Goal: Information Seeking & Learning: Check status

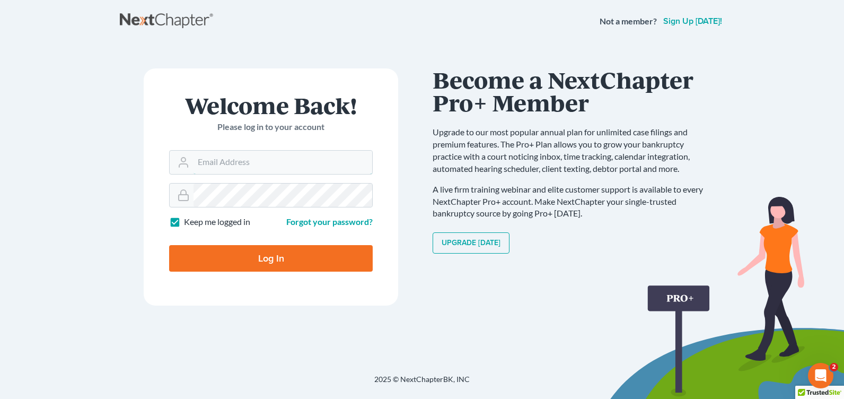
type input "[PERSON_NAME][EMAIL_ADDRESS][DOMAIN_NAME]"
click at [212, 259] on input "Log In" at bounding box center [271, 258] width 204 height 27
type input "Thinking..."
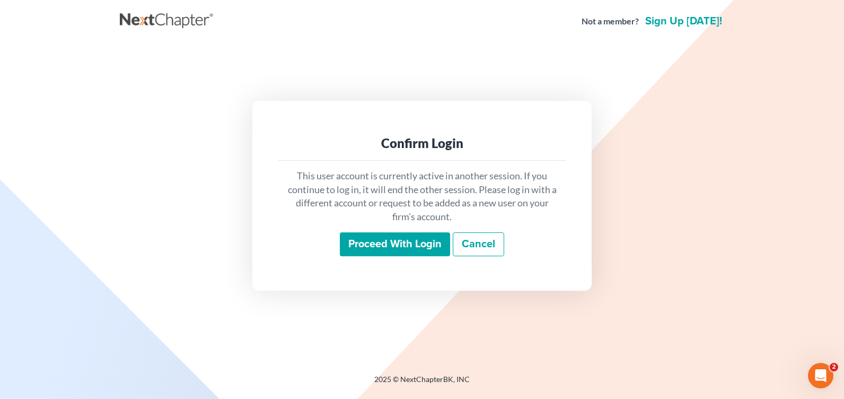
click at [359, 248] on input "Proceed with login" at bounding box center [395, 244] width 110 height 24
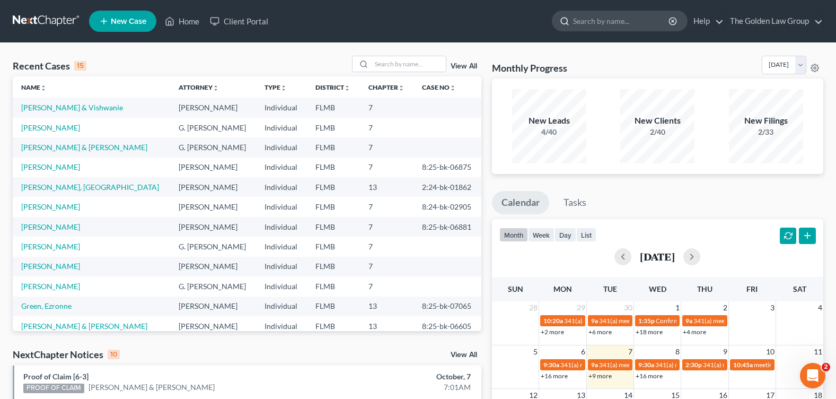
click at [606, 21] on input "search" at bounding box center [621, 21] width 97 height 20
type input "hansell"
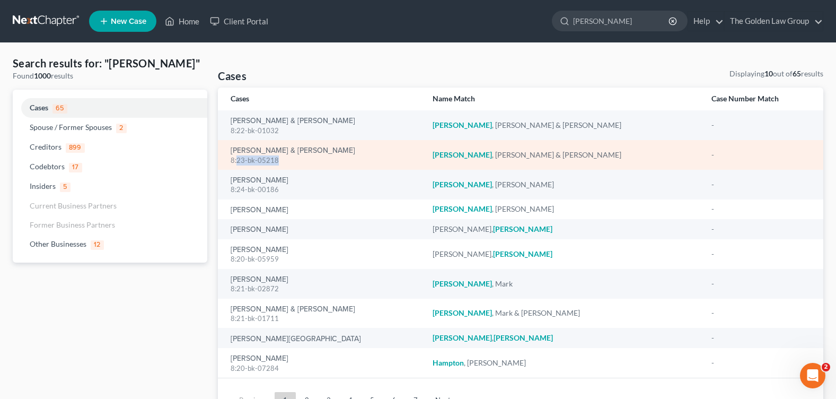
drag, startPoint x: 264, startPoint y: 164, endPoint x: 236, endPoint y: 159, distance: 28.0
click at [236, 159] on td "Hansell, John & Cassandra 8:23-bk-05218" at bounding box center [321, 155] width 206 height 30
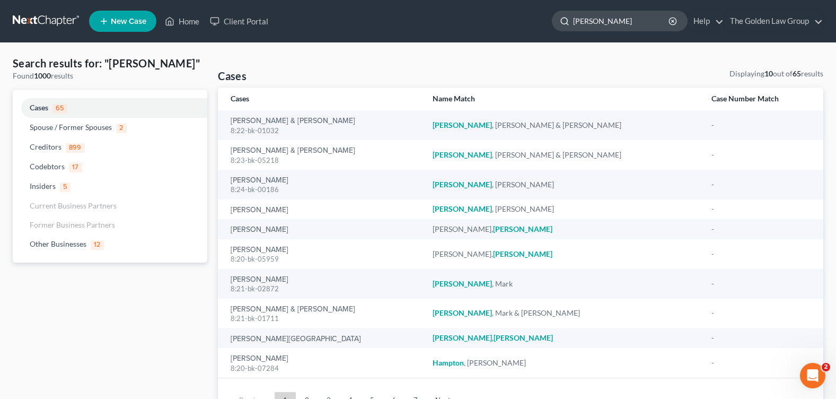
drag, startPoint x: 605, startPoint y: 24, endPoint x: 554, endPoint y: 22, distance: 51.5
click at [554, 22] on div "hansell" at bounding box center [620, 21] width 136 height 21
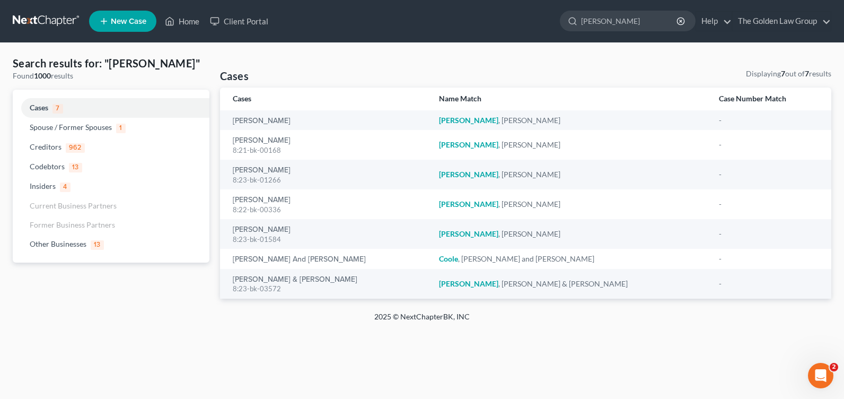
drag, startPoint x: 627, startPoint y: 20, endPoint x: 550, endPoint y: 23, distance: 77.0
click at [550, 23] on ul "New Case Home Client Portal hansell - No Result - Creditors Barclay's Bank Dela…" at bounding box center [460, 21] width 742 height 28
type input "kera"
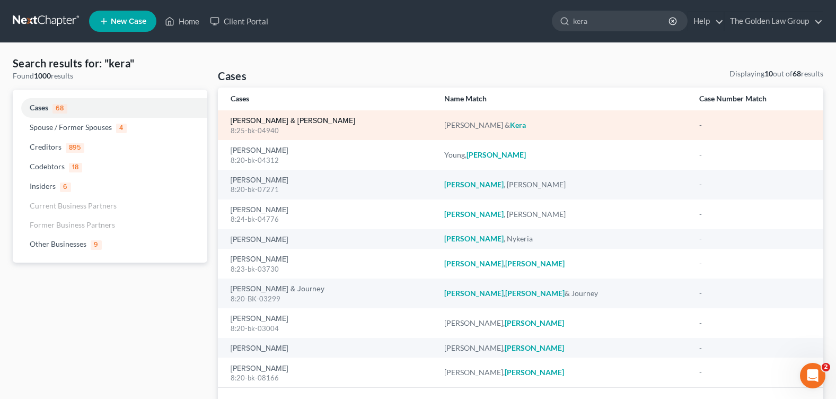
click at [270, 118] on link "Wood, Johnathan & Kera" at bounding box center [293, 120] width 125 height 7
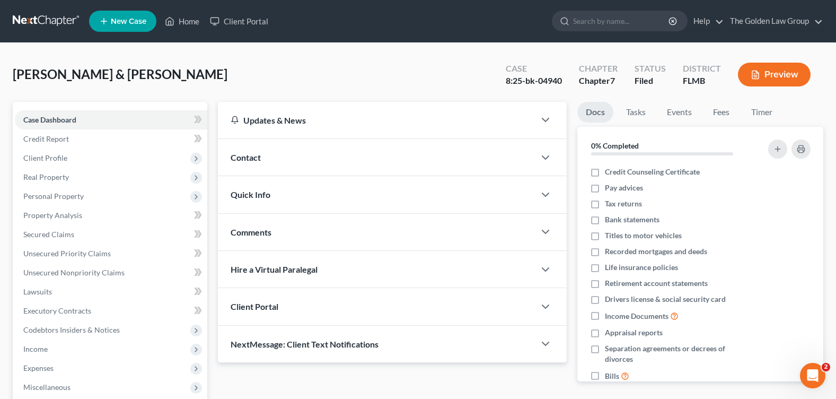
scroll to position [165, 0]
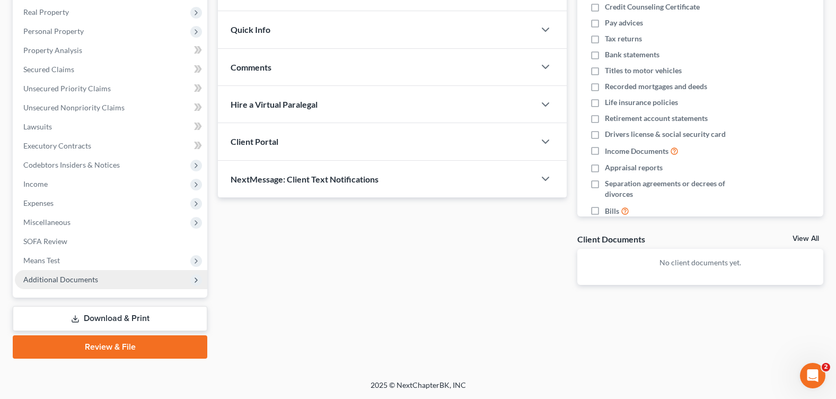
click at [60, 279] on span "Additional Documents" at bounding box center [60, 279] width 75 height 9
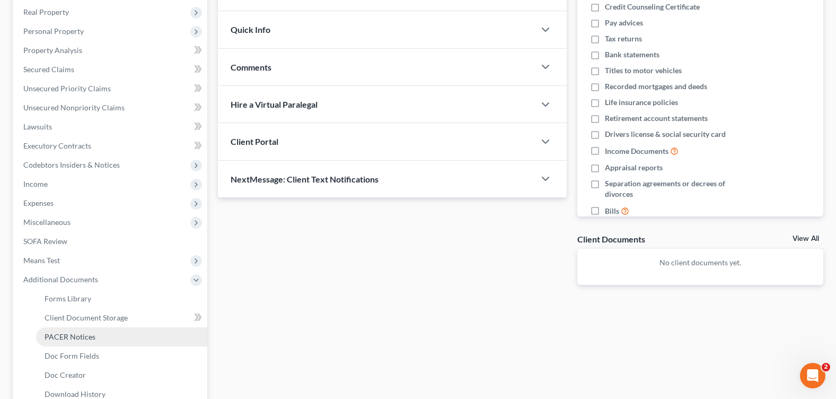
click at [62, 335] on span "PACER Notices" at bounding box center [70, 336] width 51 height 9
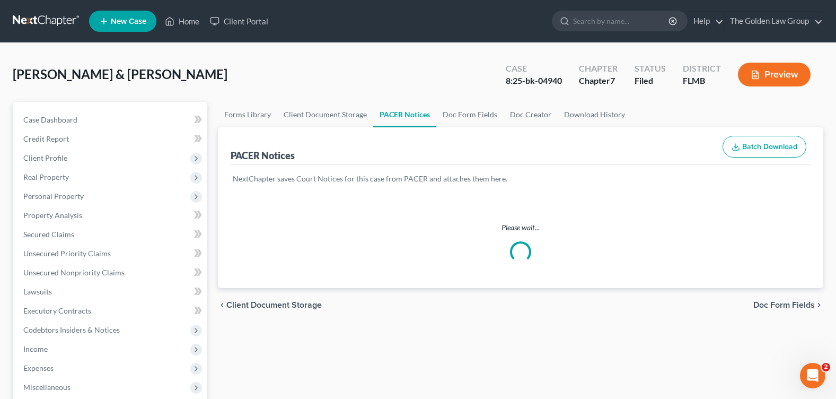
click at [341, 73] on div "Wood, Johnathan & Kera Upgraded Case 8:25-bk-04940 Chapter Chapter 7 Status Fil…" at bounding box center [418, 79] width 811 height 46
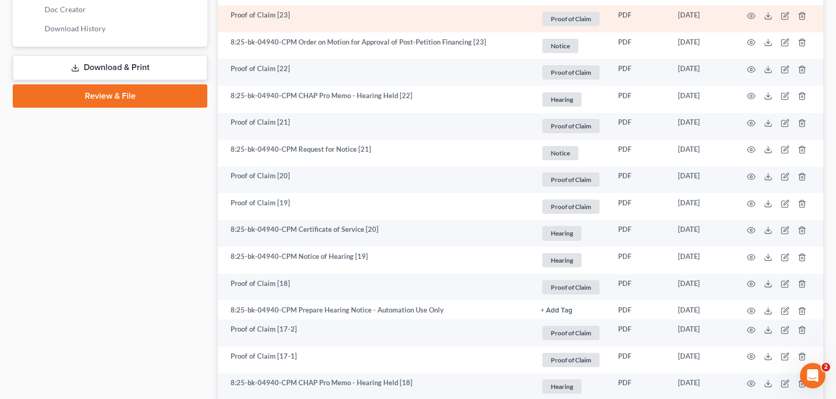
scroll to position [583, 0]
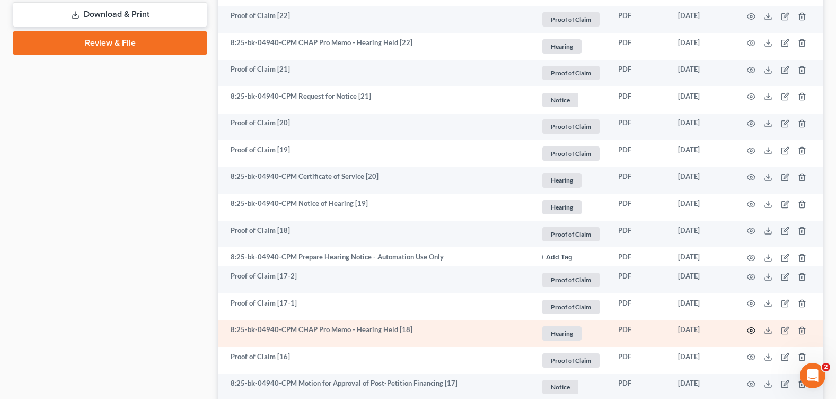
click at [749, 329] on icon "button" at bounding box center [752, 331] width 8 height 6
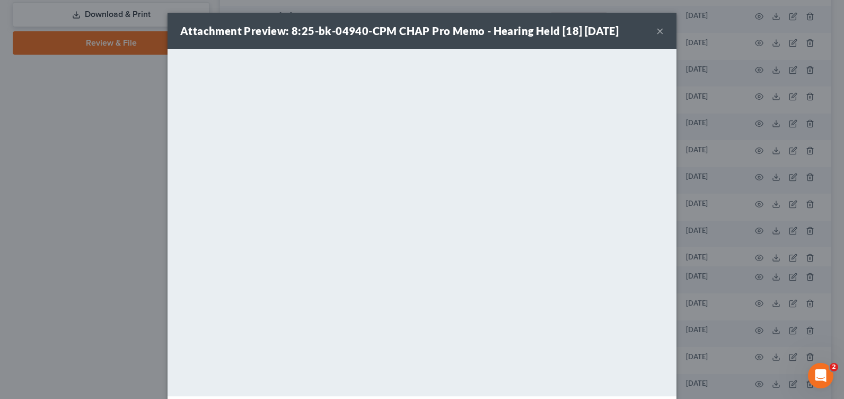
click at [656, 34] on button "×" at bounding box center [659, 30] width 7 height 13
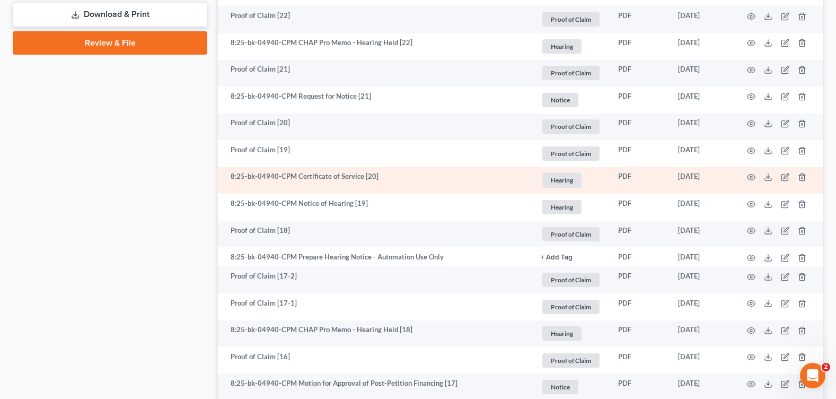
scroll to position [530, 0]
